Goal: Answer question/provide support: Share knowledge or assist other users

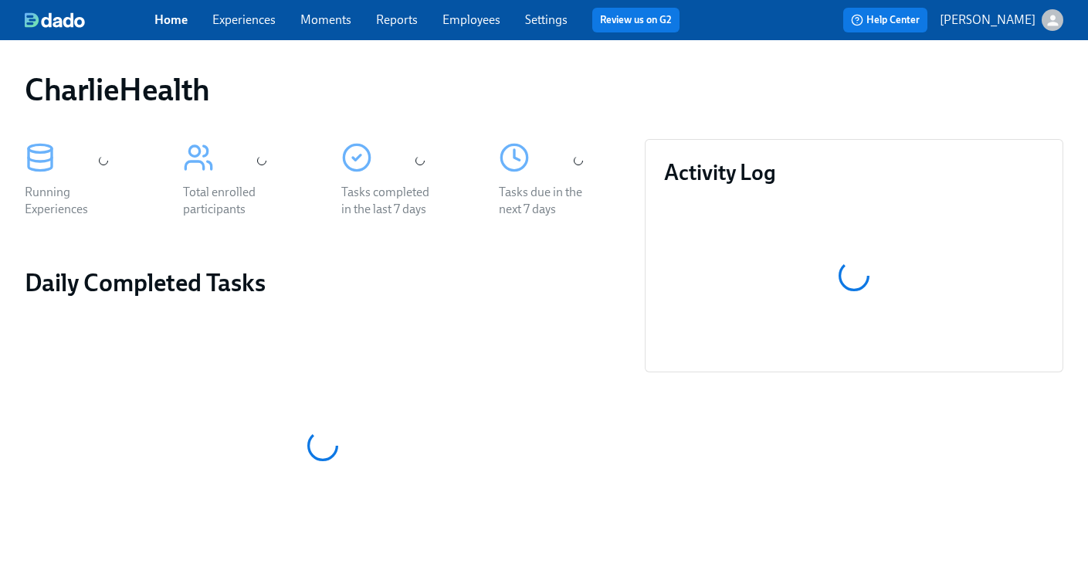
click at [480, 21] on link "Employees" at bounding box center [472, 19] width 58 height 15
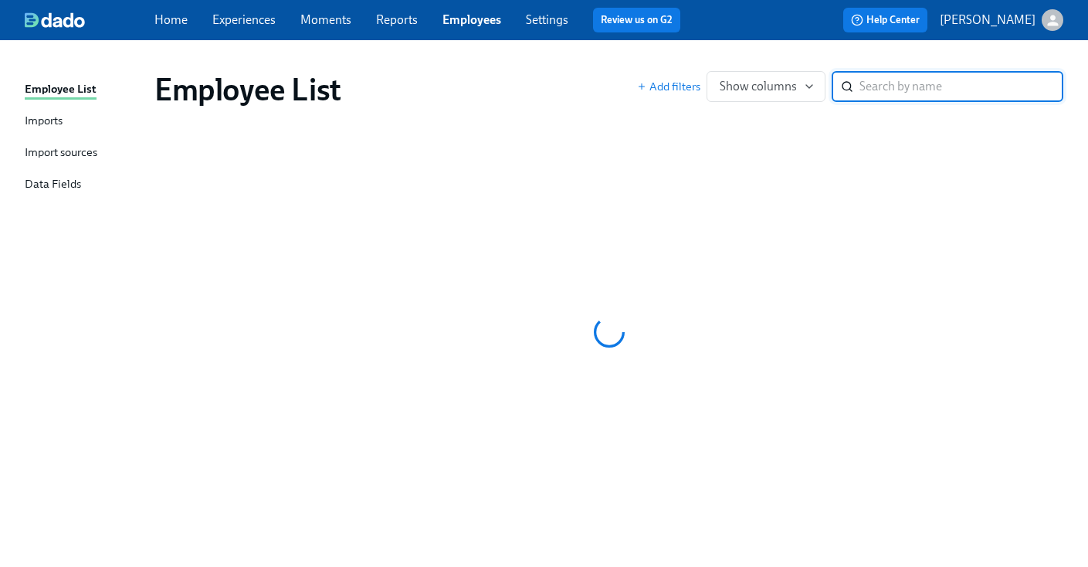
click at [568, 59] on div "Employee List Add filters Show columns ​" at bounding box center [609, 90] width 934 height 62
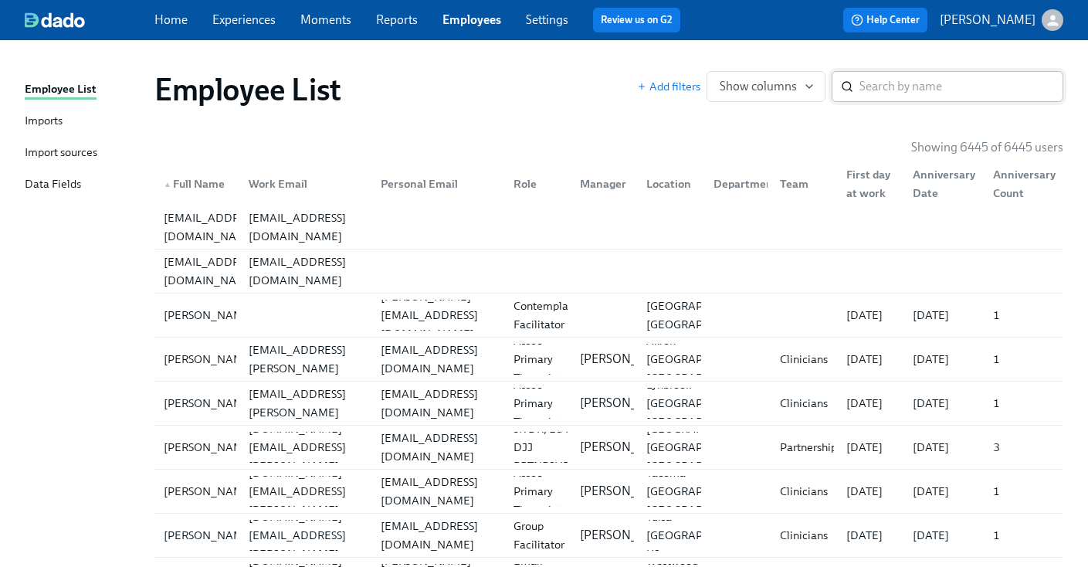
click at [894, 90] on input "search" at bounding box center [962, 86] width 204 height 31
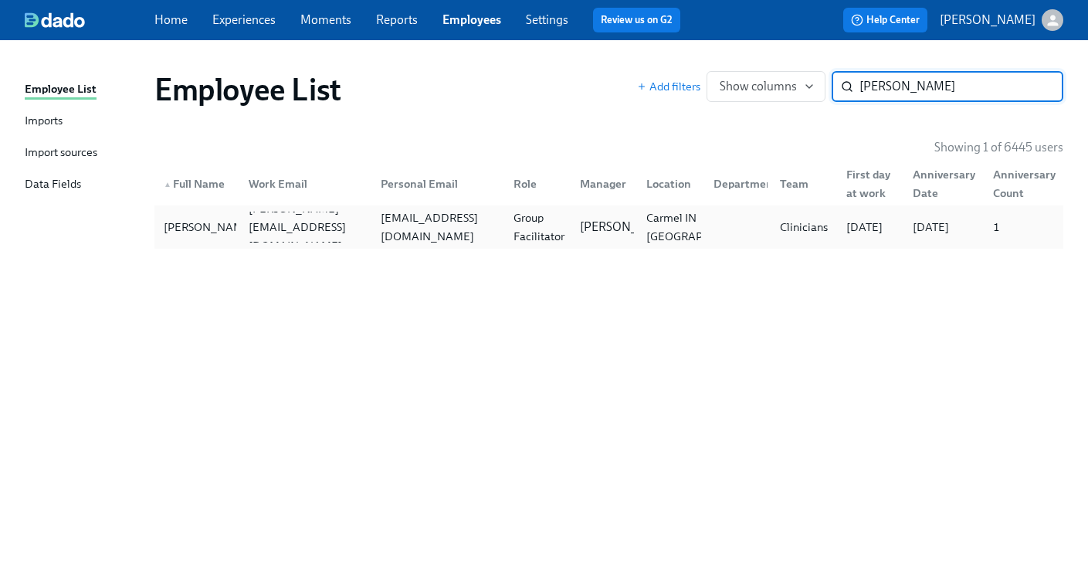
type input "[PERSON_NAME]"
click at [484, 222] on div "[EMAIL_ADDRESS][DOMAIN_NAME]" at bounding box center [438, 227] width 126 height 37
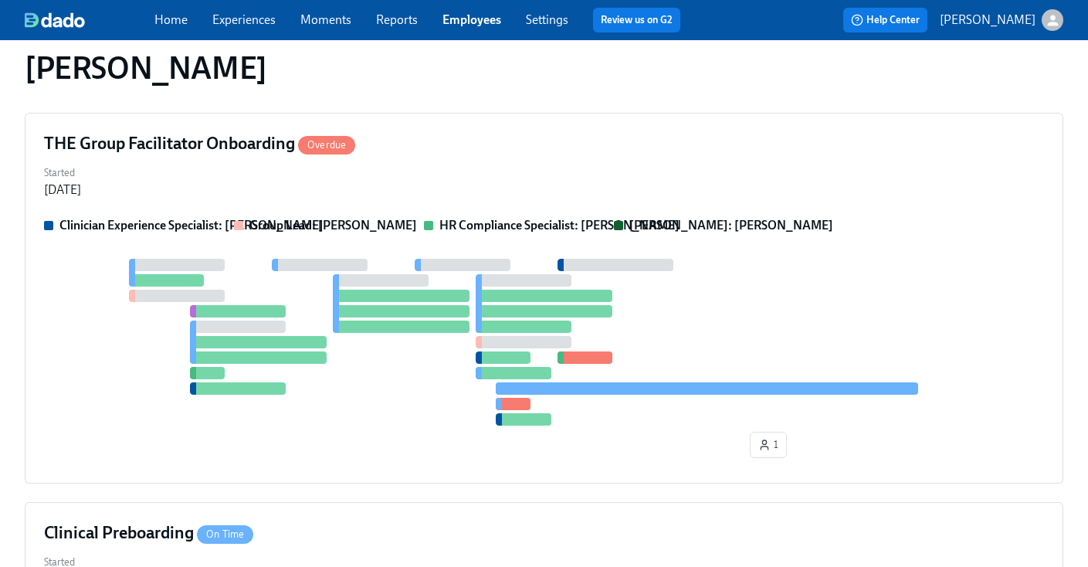
scroll to position [385, 0]
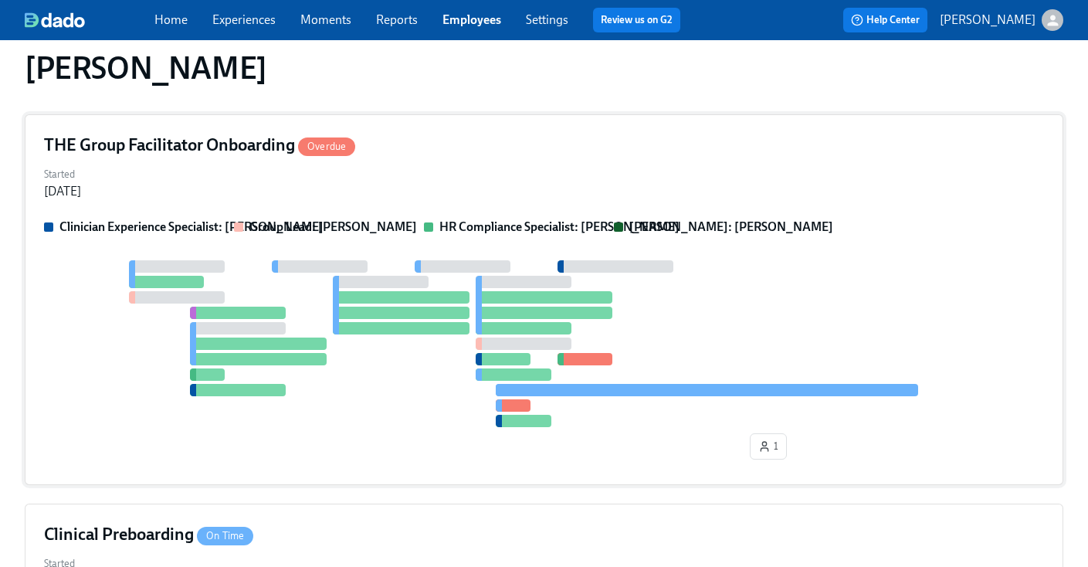
click at [674, 173] on div "Started [DATE]" at bounding box center [544, 181] width 1000 height 37
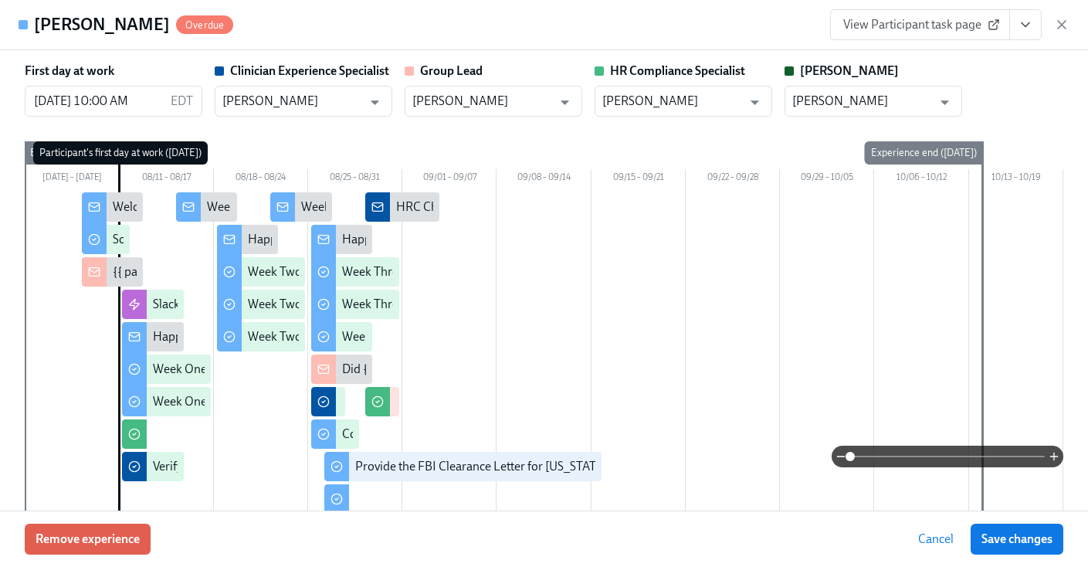
click at [1039, 31] on button "View task page" at bounding box center [1025, 24] width 32 height 31
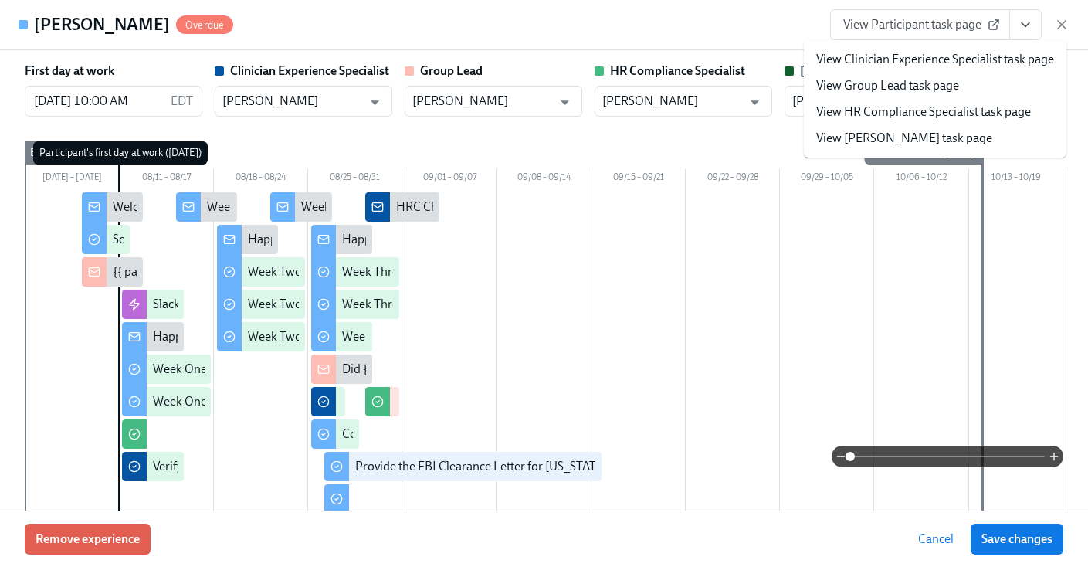
click at [888, 110] on link "View HR Compliance Specialist task page" at bounding box center [923, 111] width 215 height 17
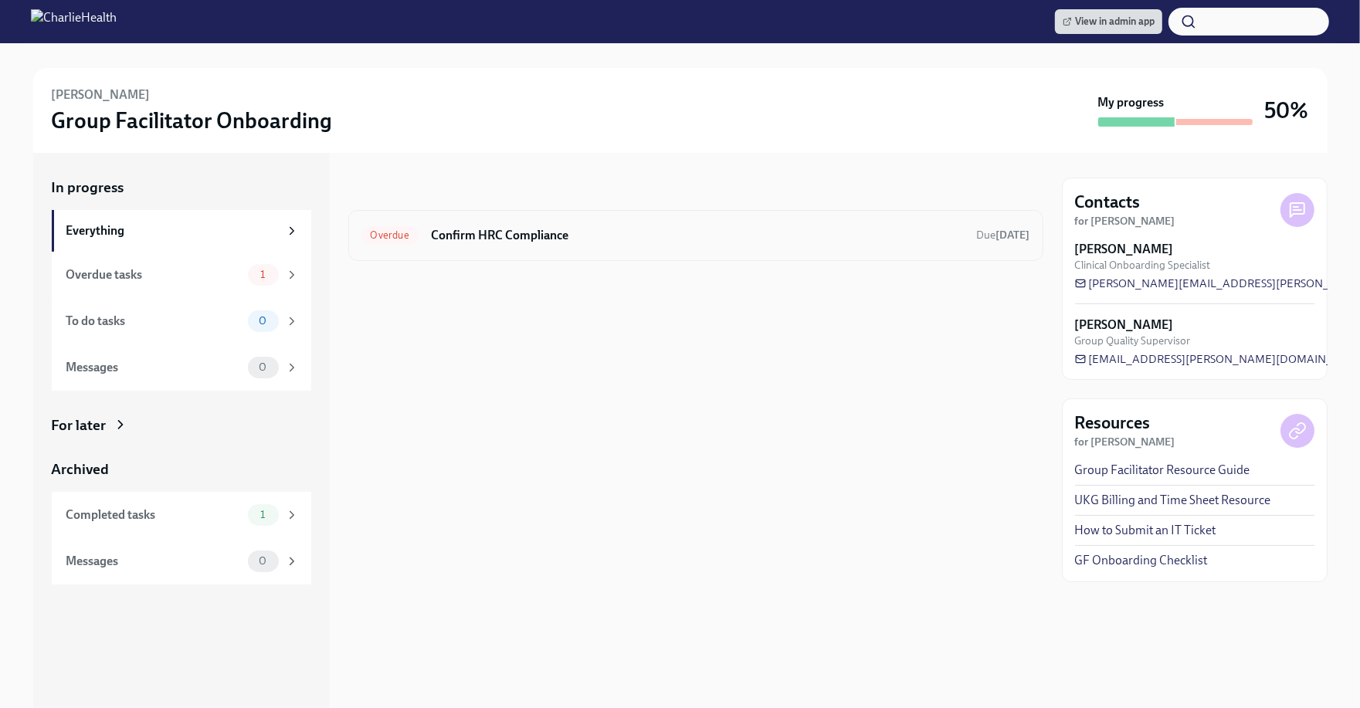
click at [576, 253] on div "Overdue Confirm HRC Compliance Due 7 days ago" at bounding box center [695, 235] width 695 height 51
click at [501, 204] on div "In progress Overdue Confirm HRC Compliance Due 7 days ago" at bounding box center [695, 219] width 695 height 83
click at [497, 231] on h6 "Confirm HRC Compliance" at bounding box center [698, 235] width 534 height 17
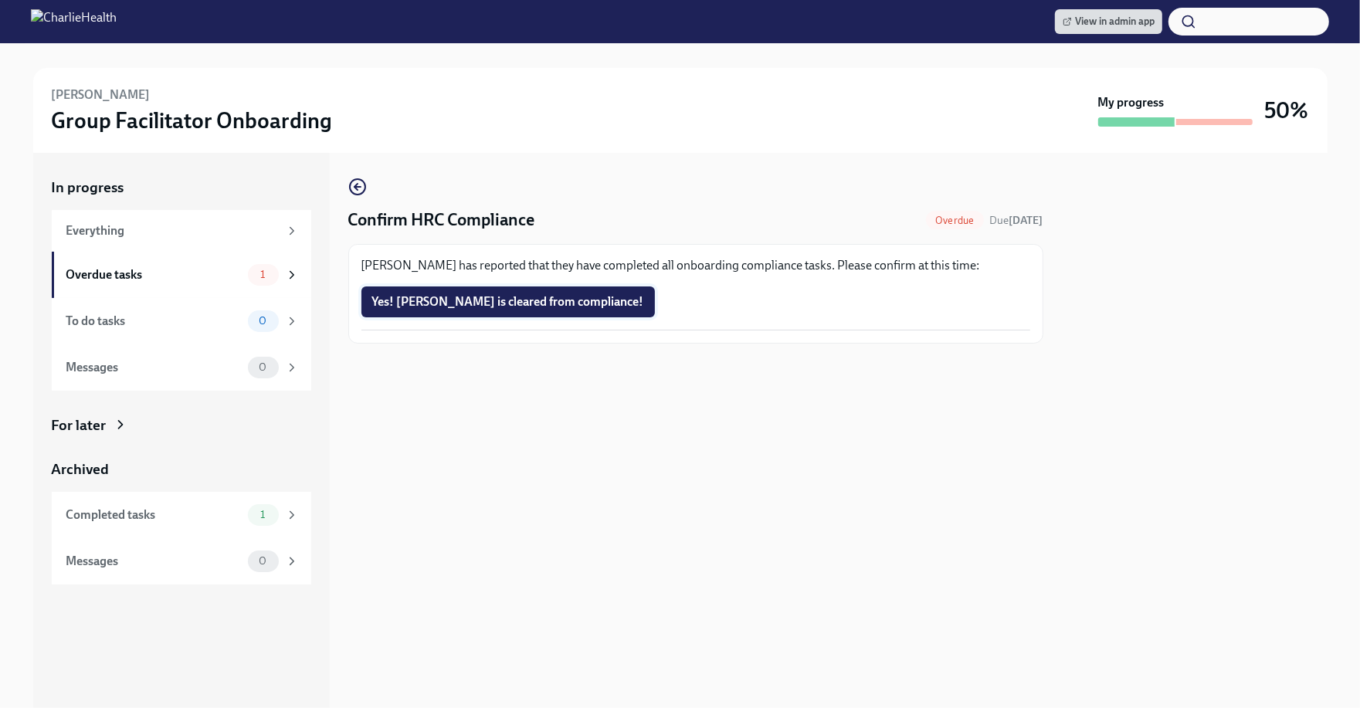
click at [506, 310] on button "Yes! Mariam is cleared from compliance!" at bounding box center [507, 302] width 293 height 31
